Goal: Information Seeking & Learning: Learn about a topic

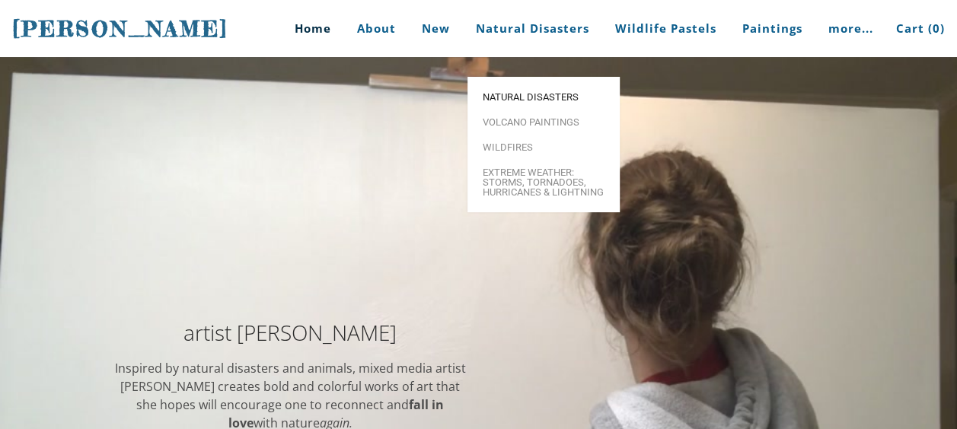
click at [523, 92] on span "Natural Disasters" at bounding box center [544, 97] width 122 height 10
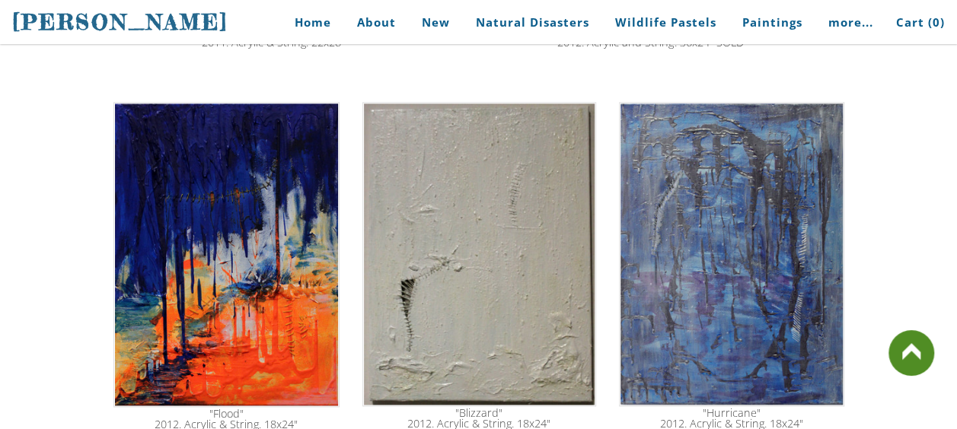
scroll to position [881, 0]
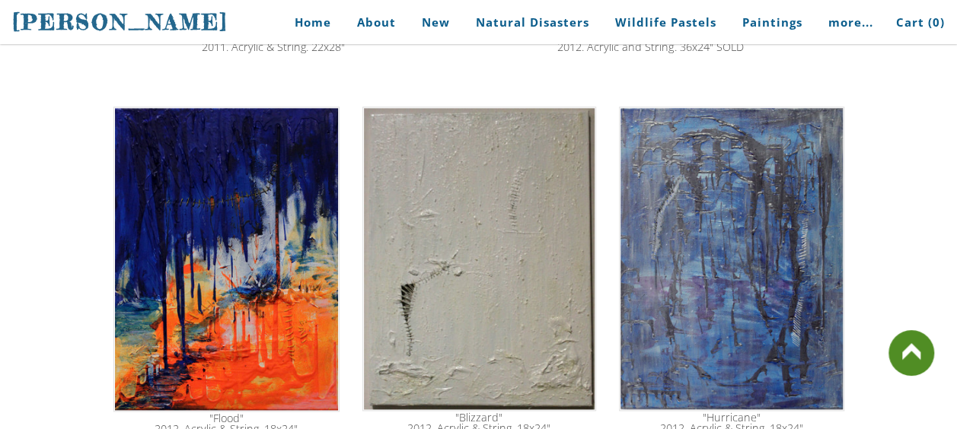
click at [240, 268] on img at bounding box center [226, 259] width 226 height 305
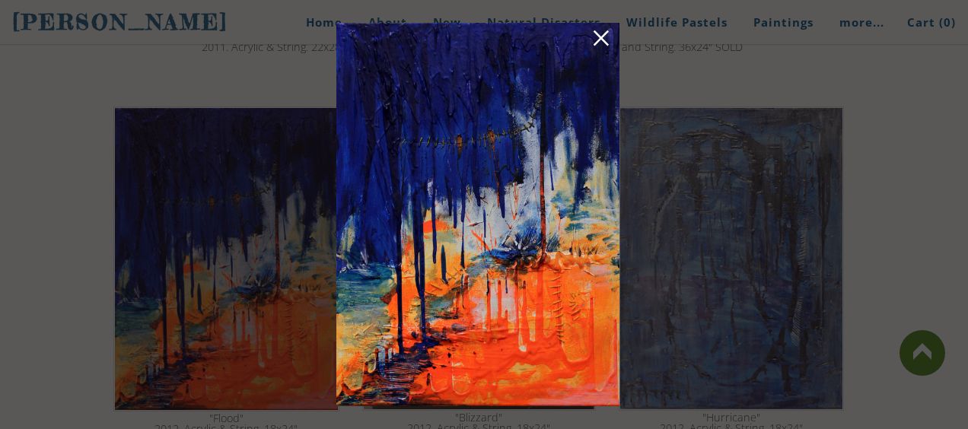
drag, startPoint x: 481, startPoint y: 164, endPoint x: 598, endPoint y: 209, distance: 124.8
click at [598, 209] on img at bounding box center [477, 215] width 283 height 384
click at [614, 40] on img at bounding box center [477, 215] width 283 height 384
click at [603, 40] on link at bounding box center [601, 41] width 21 height 24
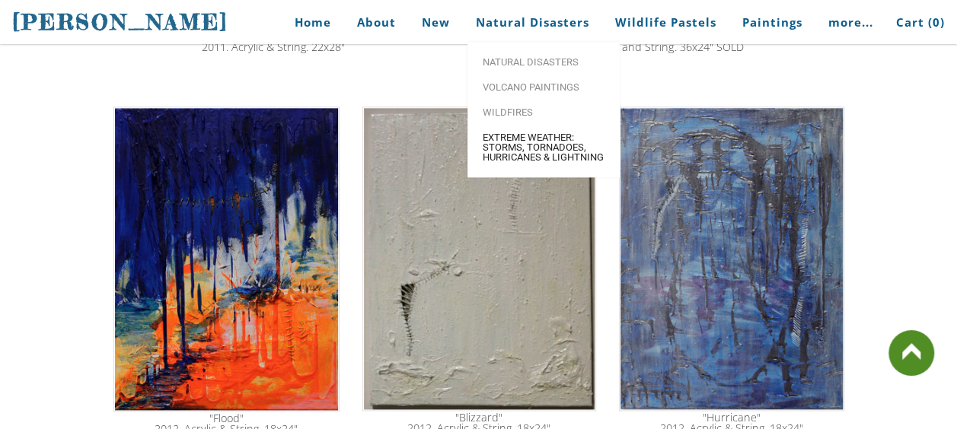
click at [528, 146] on span "Extreme Weather: Storms, Tornadoes, Hurricanes & Lightning" at bounding box center [544, 147] width 122 height 30
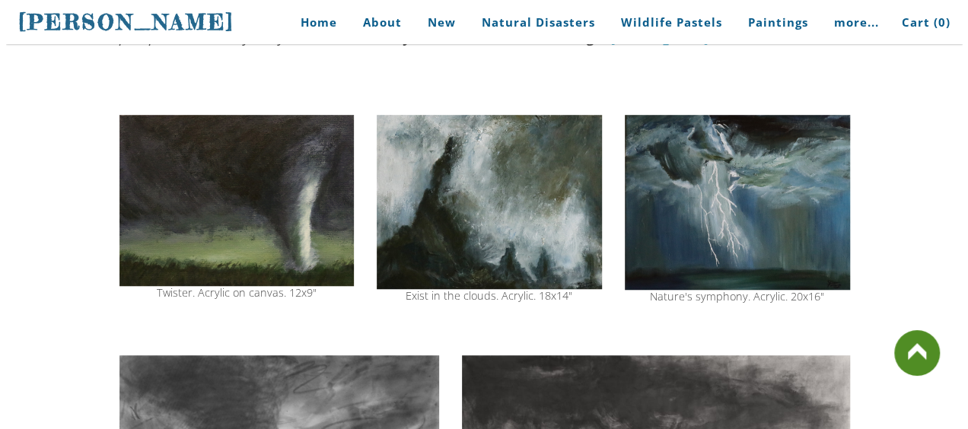
scroll to position [458, 0]
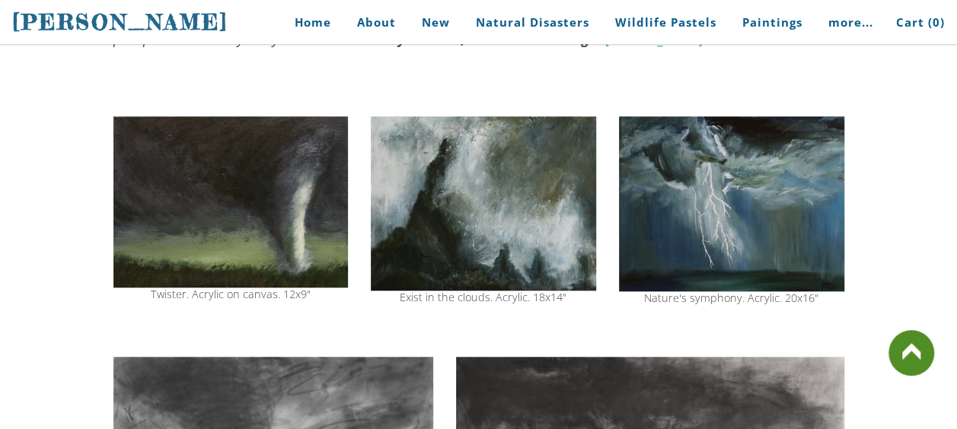
click at [725, 208] on img at bounding box center [731, 203] width 225 height 175
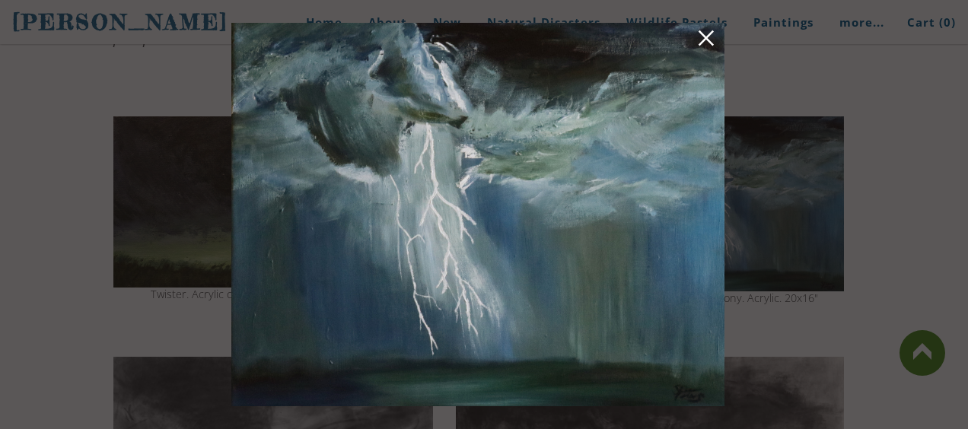
click at [479, 189] on img at bounding box center [477, 215] width 493 height 384
drag, startPoint x: 581, startPoint y: 183, endPoint x: 636, endPoint y: 449, distance: 271.4
drag, startPoint x: 423, startPoint y: 167, endPoint x: 636, endPoint y: 446, distance: 351.4
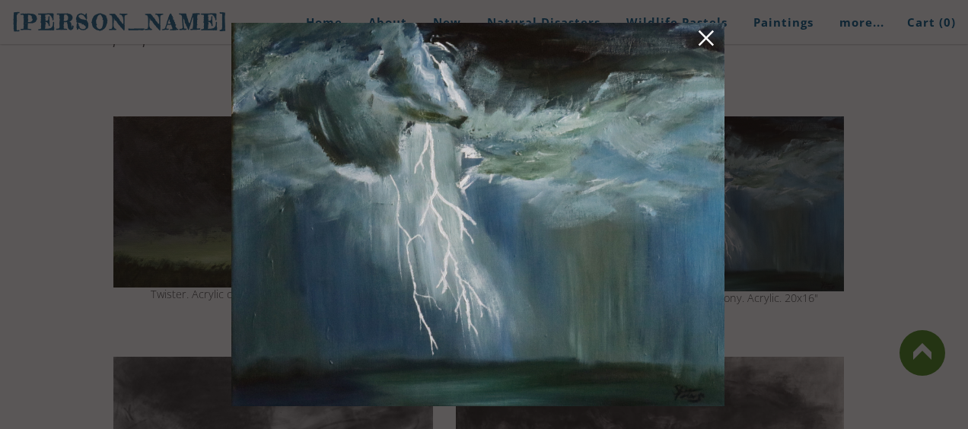
drag, startPoint x: 526, startPoint y: 151, endPoint x: 673, endPoint y: 455, distance: 338.1
click at [624, 164] on img at bounding box center [477, 215] width 493 height 384
drag, startPoint x: 624, startPoint y: 164, endPoint x: 581, endPoint y: 124, distance: 59.2
click at [581, 124] on img at bounding box center [477, 215] width 493 height 384
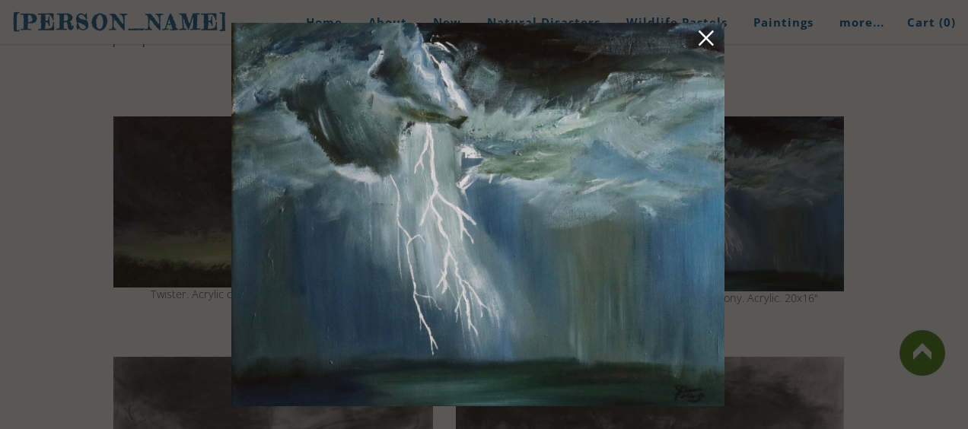
click at [703, 43] on link at bounding box center [706, 41] width 21 height 24
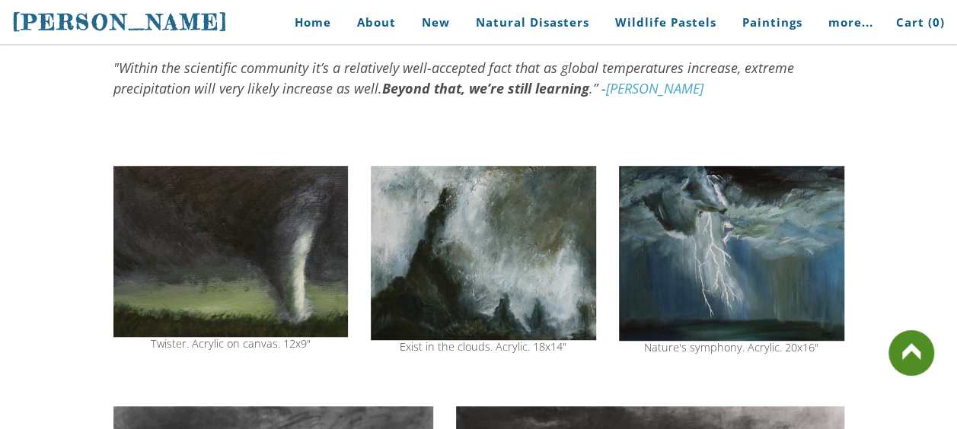
scroll to position [387, 0]
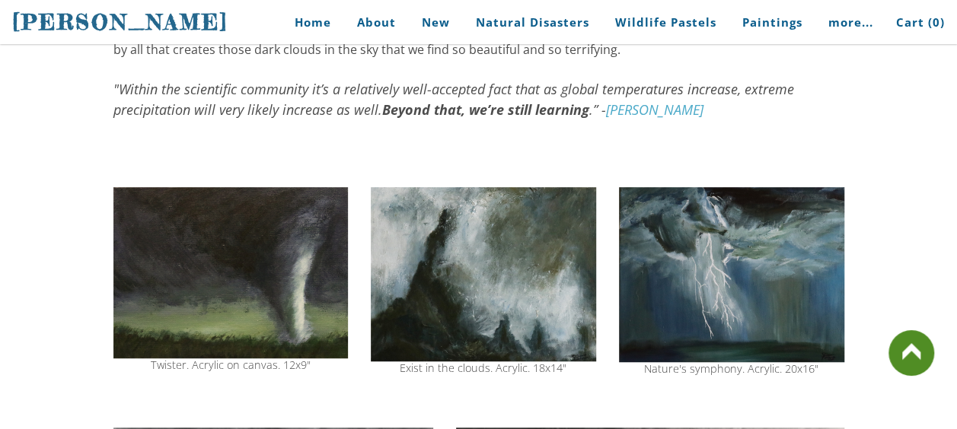
drag, startPoint x: 435, startPoint y: 275, endPoint x: 609, endPoint y: 356, distance: 191.7
click at [609, 356] on tr "Twister. Acrylic on canvas. 12x9" Exist in the clouds. Acrylic. 18x14" Nature's…" at bounding box center [479, 281] width 754 height 203
drag, startPoint x: 761, startPoint y: 277, endPoint x: 626, endPoint y: 457, distance: 225.0
drag, startPoint x: 744, startPoint y: 269, endPoint x: 687, endPoint y: 379, distance: 123.9
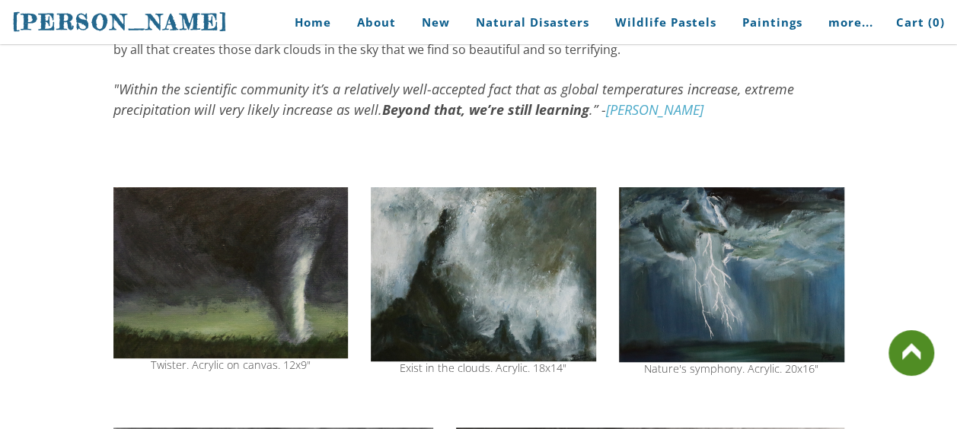
click at [687, 379] on div "Nature's symphony. Acrylic. 20x16"" at bounding box center [731, 281] width 225 height 203
drag, startPoint x: 719, startPoint y: 228, endPoint x: 800, endPoint y: 161, distance: 105.9
drag, startPoint x: 759, startPoint y: 243, endPoint x: 648, endPoint y: 445, distance: 230.3
